Goal: Information Seeking & Learning: Compare options

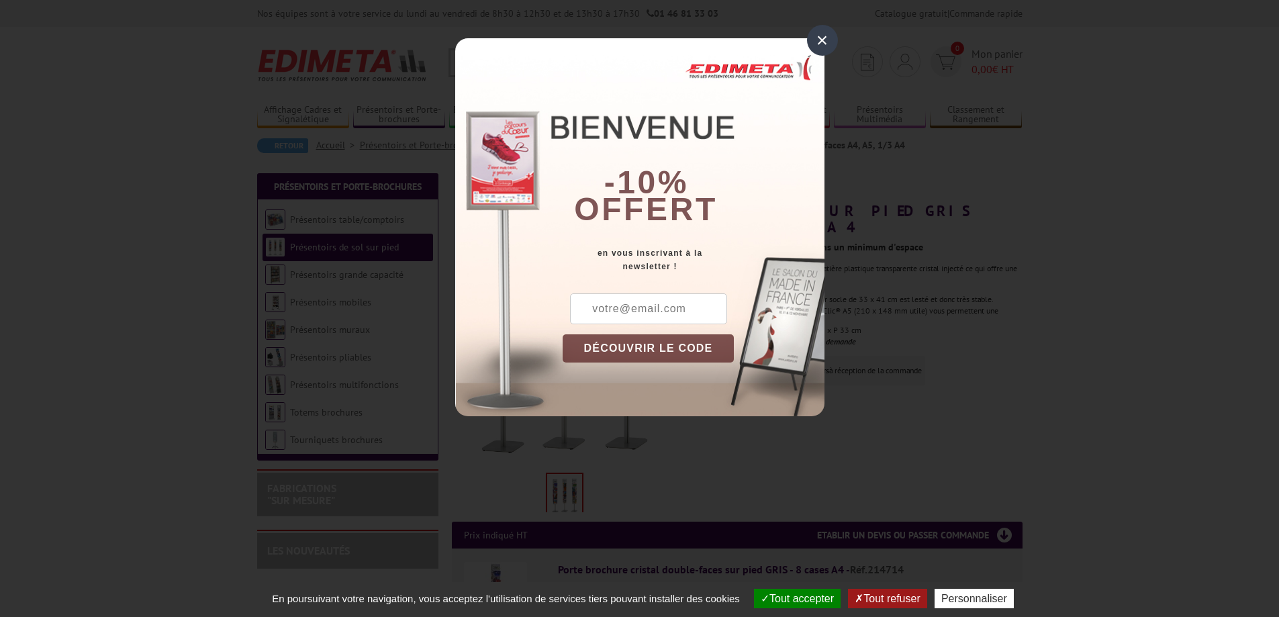
click at [816, 42] on div "×" at bounding box center [822, 40] width 31 height 31
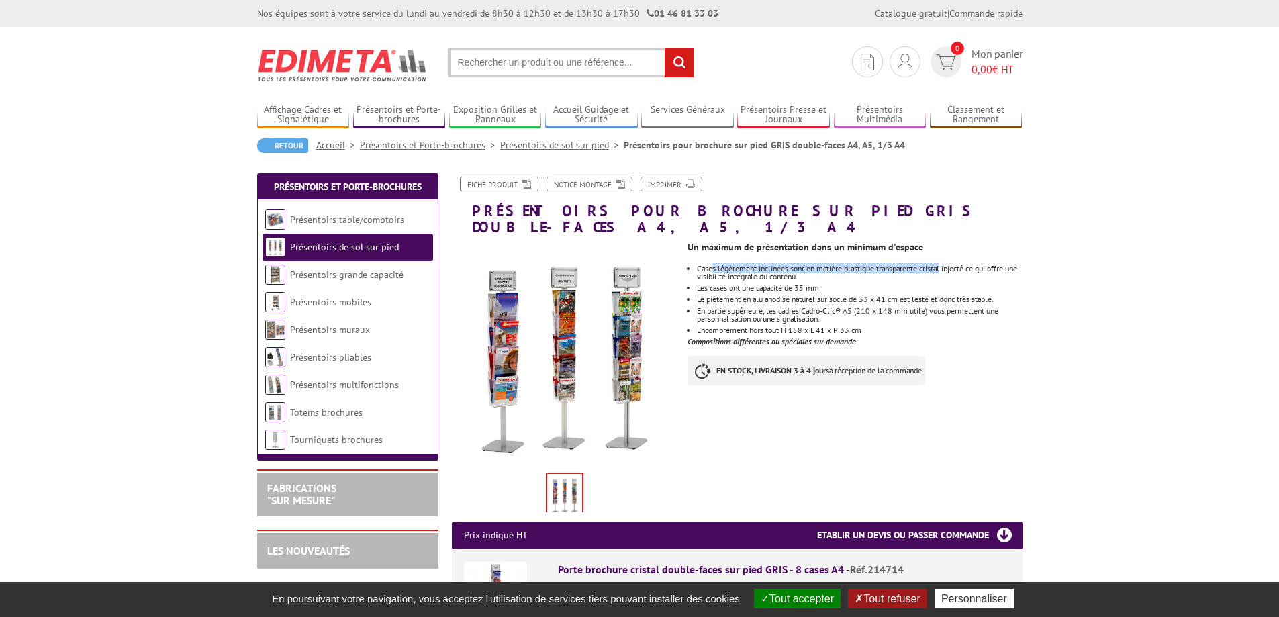
drag, startPoint x: 712, startPoint y: 252, endPoint x: 949, endPoint y: 254, distance: 237.0
click at [949, 265] on p "Cases légèrement inclinées sont en matière plastique transparente cristal injec…" at bounding box center [859, 273] width 325 height 16
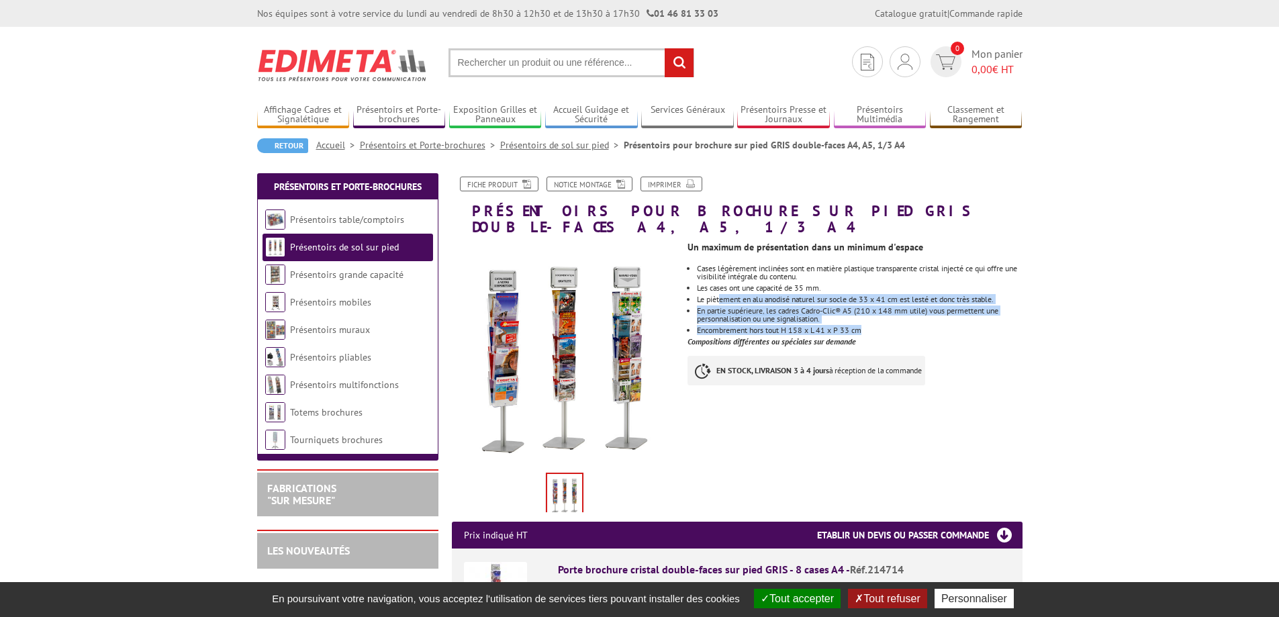
drag, startPoint x: 721, startPoint y: 283, endPoint x: 928, endPoint y: 315, distance: 209.3
click at [928, 315] on ul "Cases légèrement inclinées sont en matière plastique transparente cristal injec…" at bounding box center [855, 300] width 334 height 70
click at [928, 326] on li "Encombrement hors tout H 158 x L 41 x P 33 cm" at bounding box center [859, 330] width 325 height 8
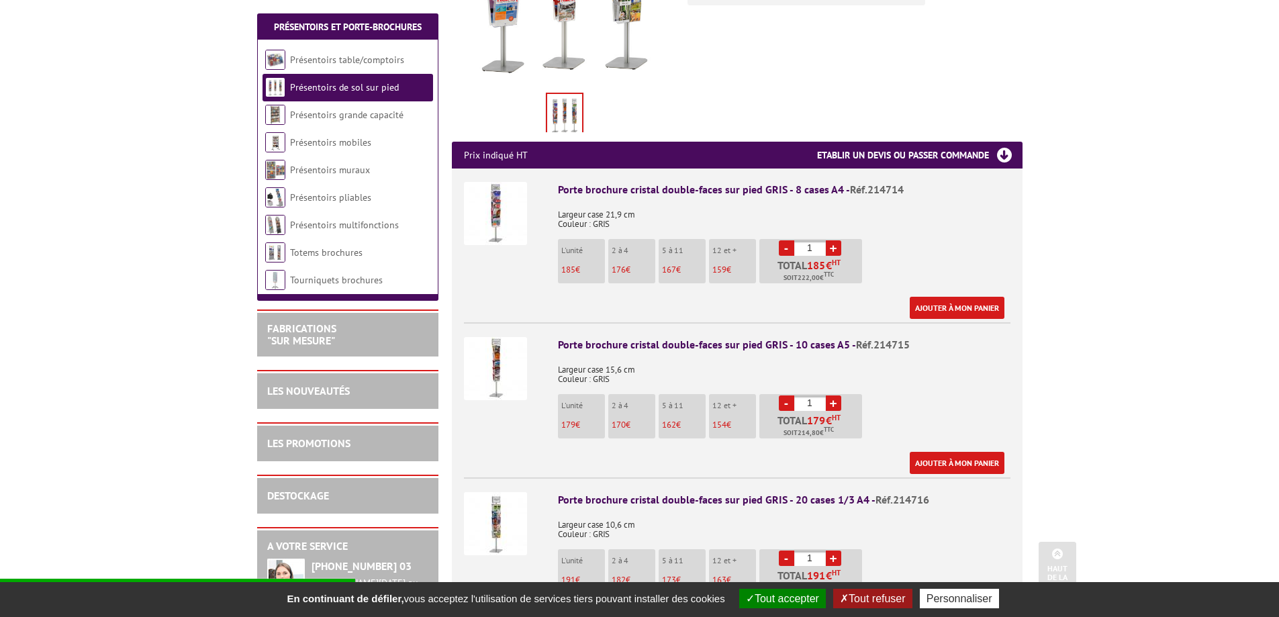
scroll to position [403, 0]
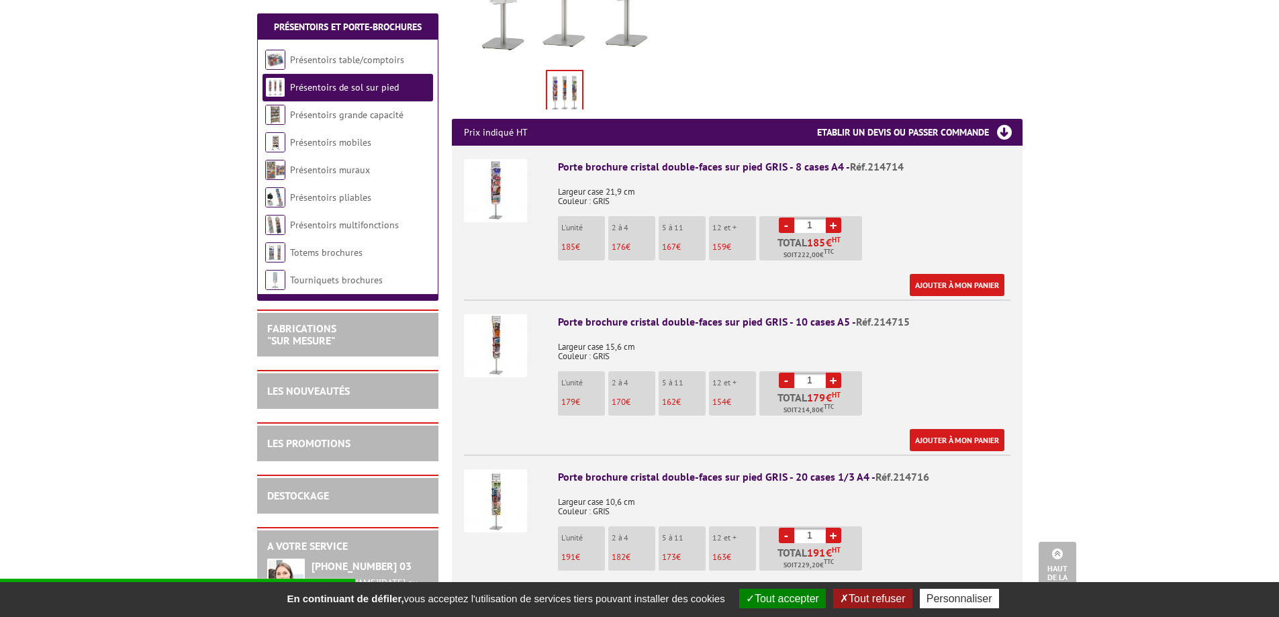
click at [502, 322] on img at bounding box center [495, 345] width 63 height 63
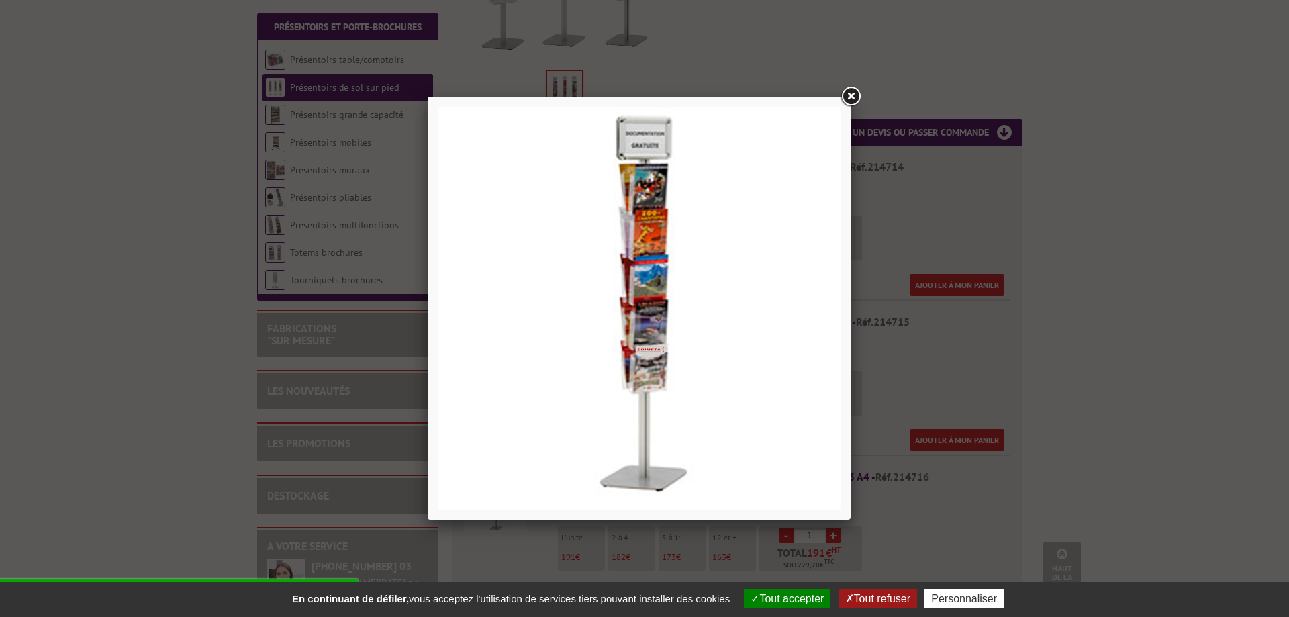
click at [851, 97] on link at bounding box center [851, 97] width 24 height 24
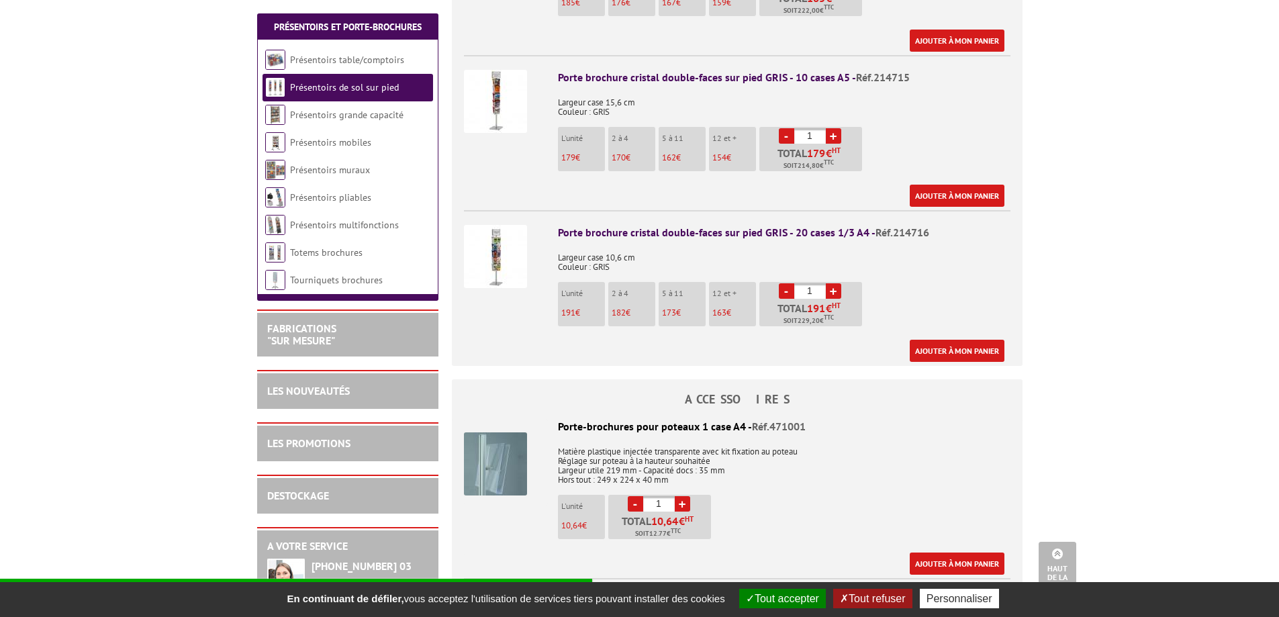
scroll to position [671, 0]
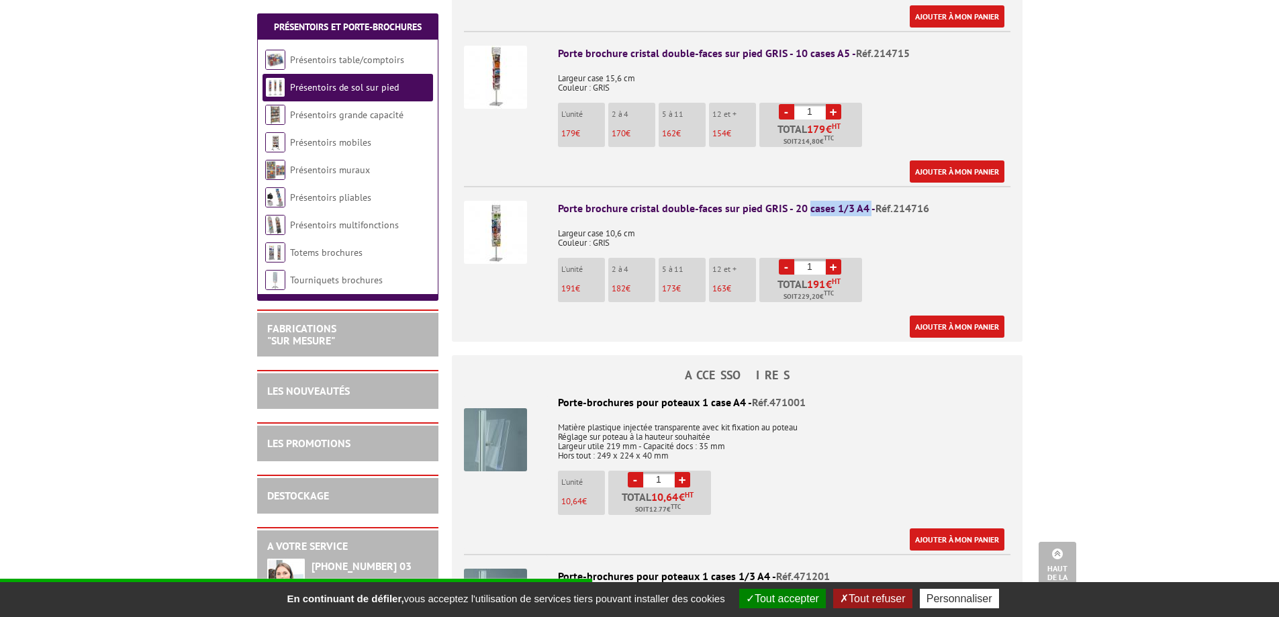
drag, startPoint x: 807, startPoint y: 189, endPoint x: 865, endPoint y: 197, distance: 58.9
click at [865, 201] on div "Porte brochure cristal double-faces sur pied GRIS - 20 cases 1/3 A4 - Réf.214716" at bounding box center [784, 208] width 453 height 15
click at [502, 216] on img at bounding box center [495, 232] width 63 height 63
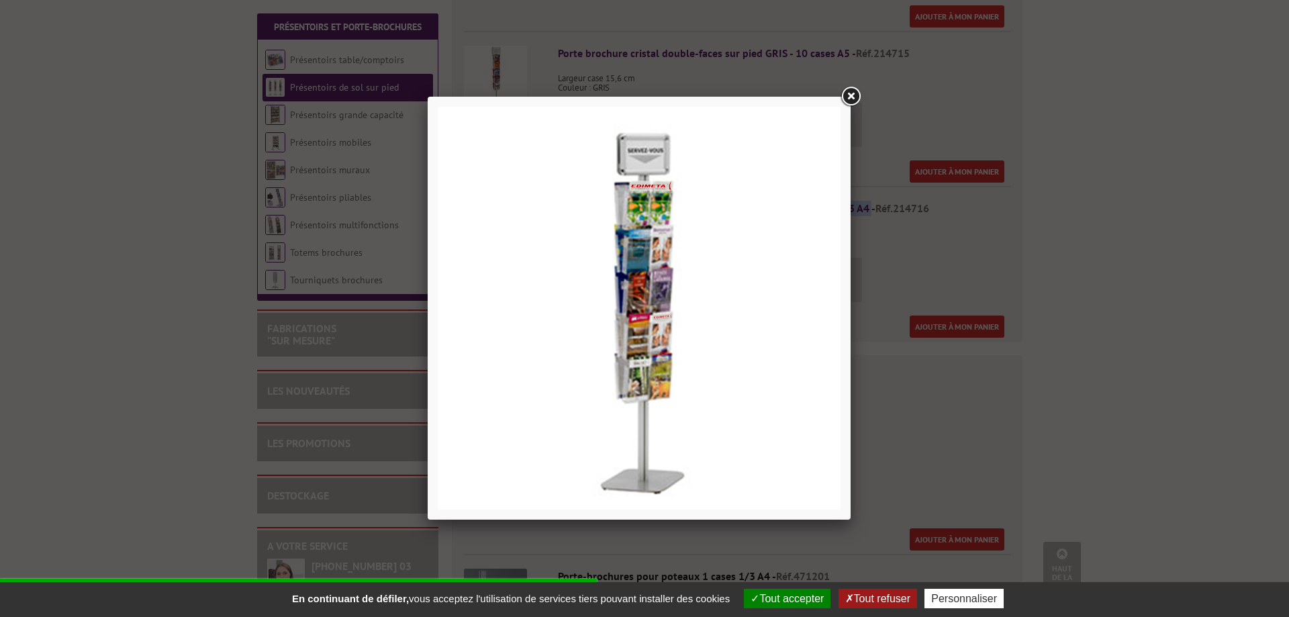
click at [849, 93] on link at bounding box center [851, 97] width 24 height 24
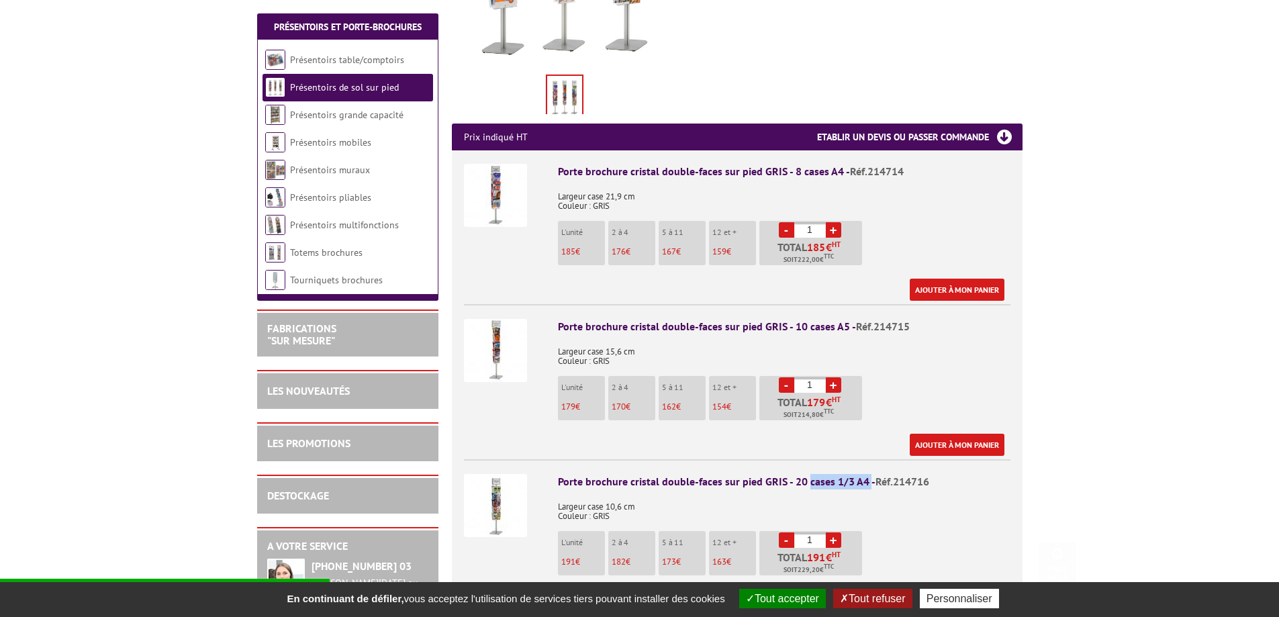
scroll to position [403, 0]
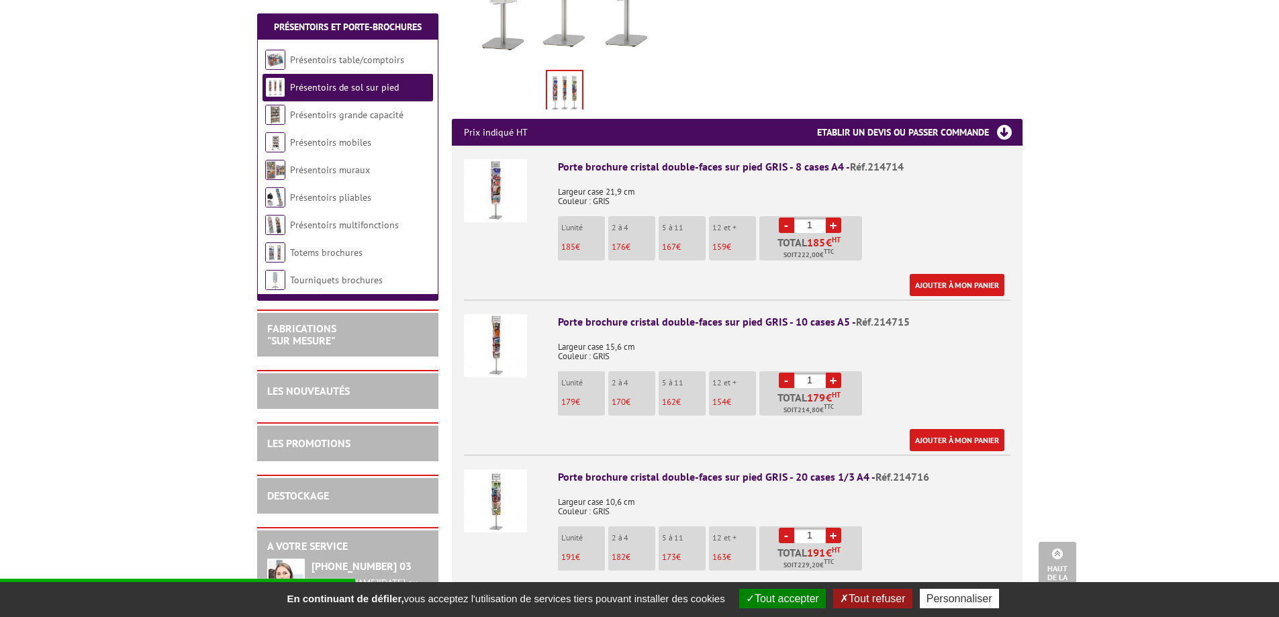
click at [890, 333] on p "Largeur case 15,6 cm Couleur : GRIS" at bounding box center [784, 347] width 453 height 28
click at [586, 397] on p "179 €" at bounding box center [583, 401] width 44 height 9
drag, startPoint x: 788, startPoint y: 396, endPoint x: 855, endPoint y: 393, distance: 67.2
click at [855, 393] on p "Total 179 € HT Soit 214,80 € TTC" at bounding box center [812, 403] width 99 height 23
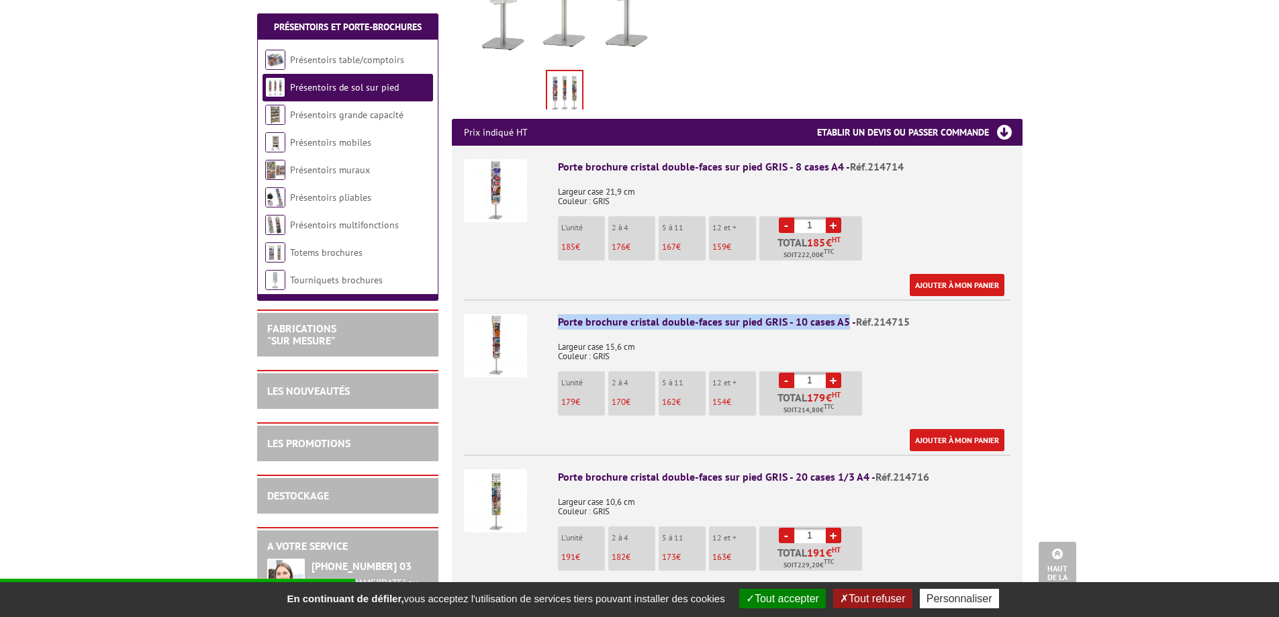
drag, startPoint x: 606, startPoint y: 312, endPoint x: 843, endPoint y: 301, distance: 237.3
click at [843, 301] on li "Porte brochure cristal double-faces sur pied GRIS - 10 cases A5 - Réf.214715 La…" at bounding box center [737, 375] width 547 height 152
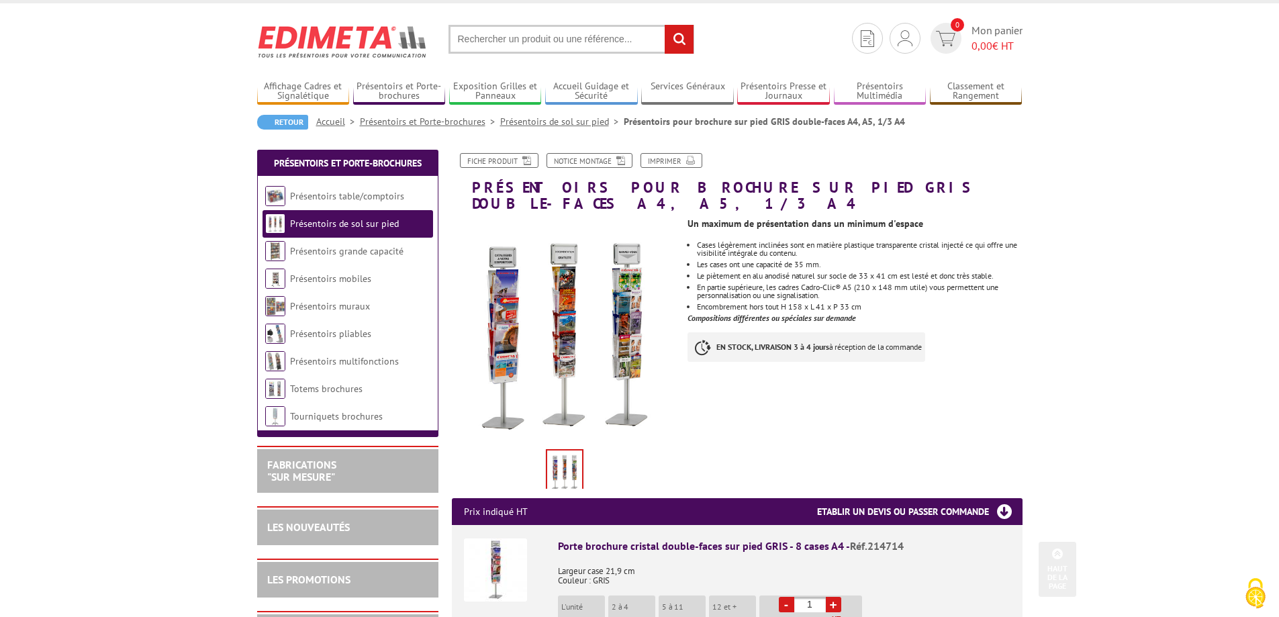
scroll to position [0, 0]
